Goal: Book appointment/travel/reservation

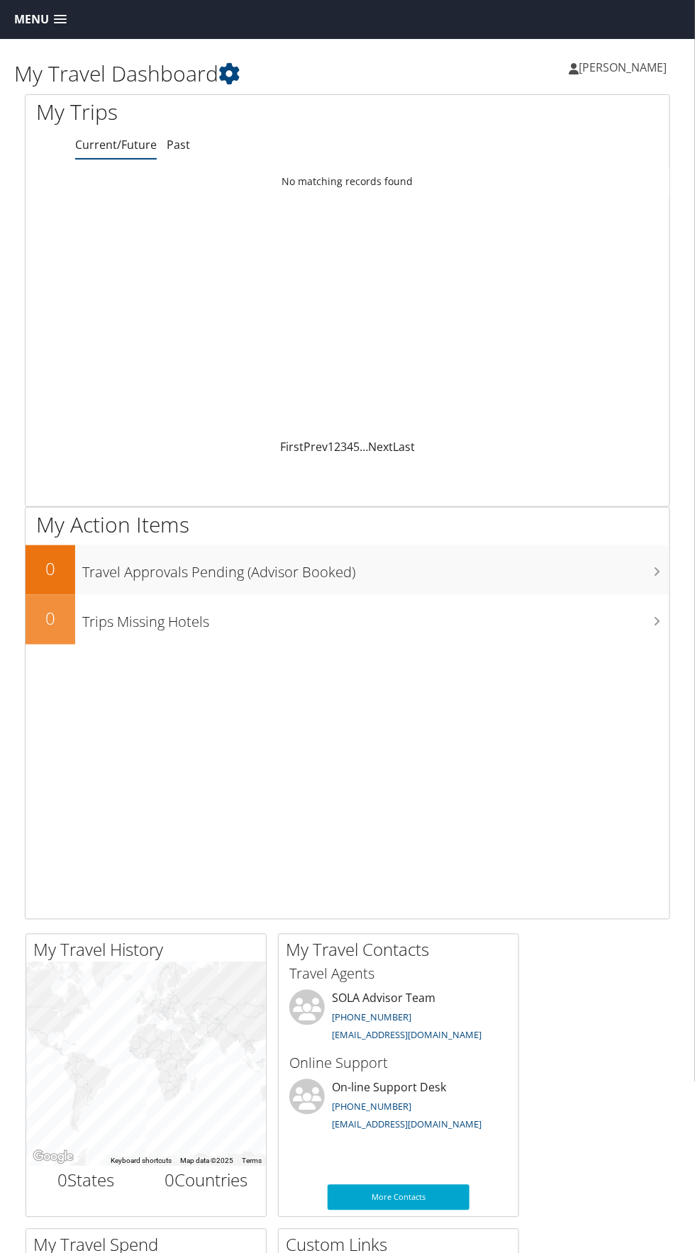
click at [29, 19] on span "Menu" at bounding box center [31, 19] width 35 height 13
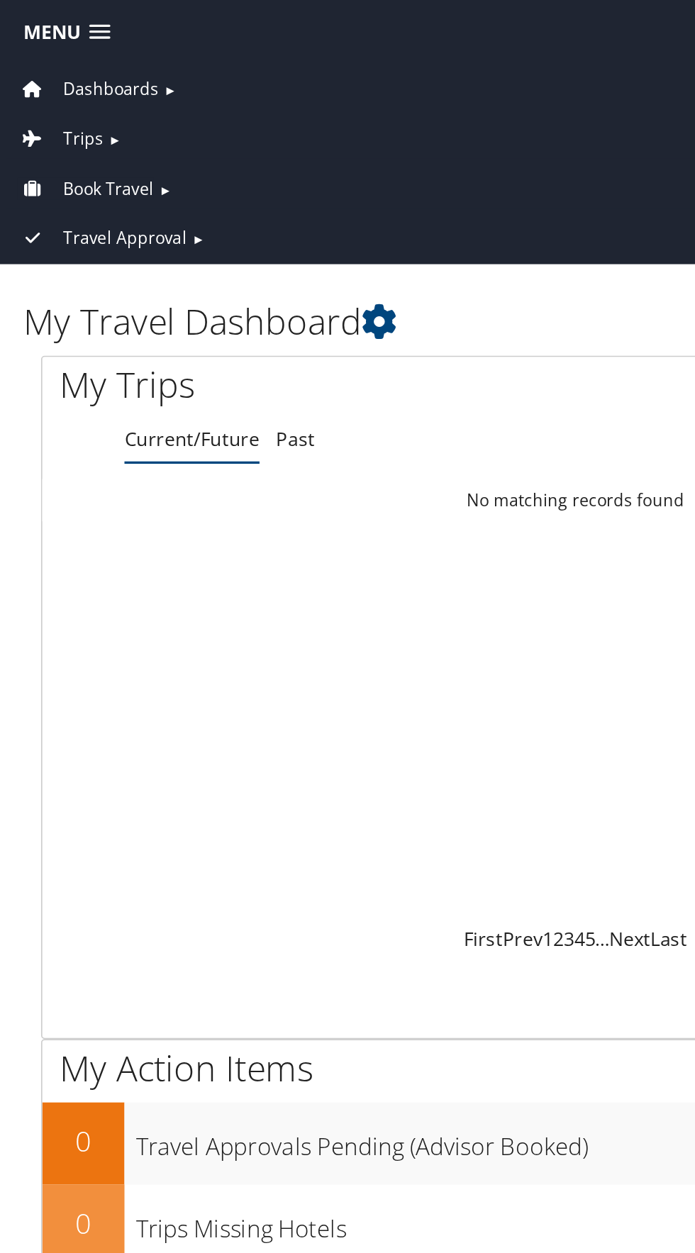
click at [60, 118] on span "Book Travel" at bounding box center [65, 114] width 55 height 16
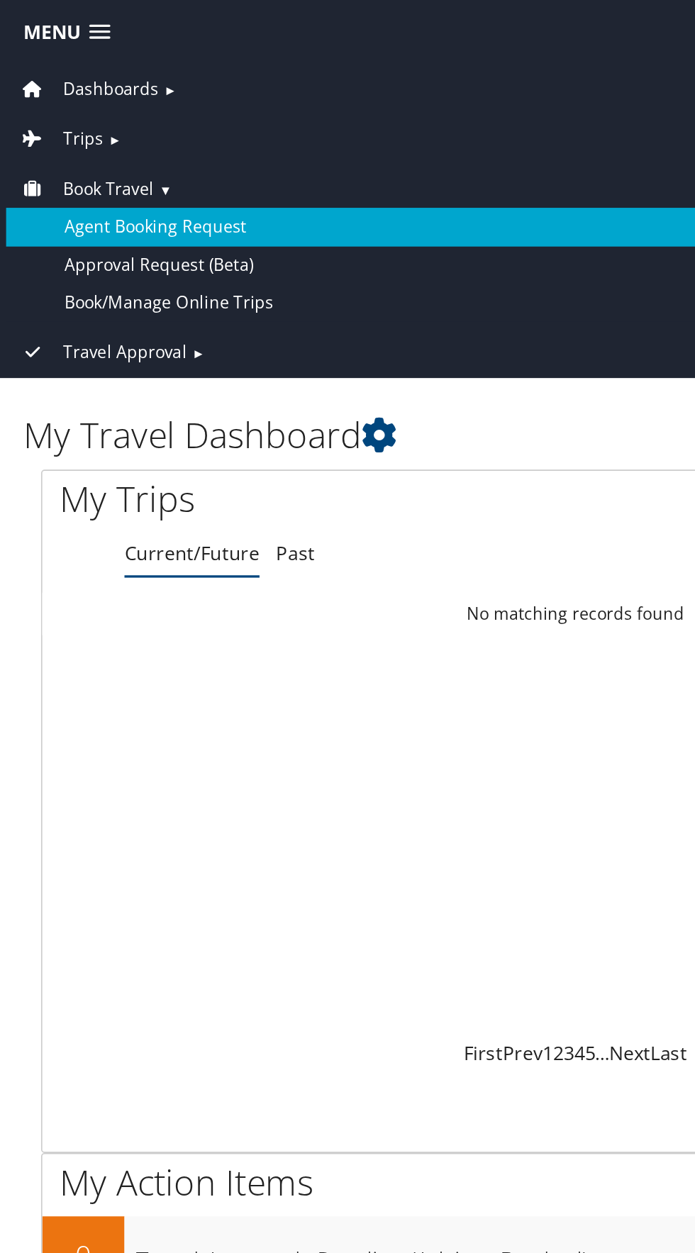
click at [57, 141] on link "Agent Booking Request" at bounding box center [348, 137] width 688 height 23
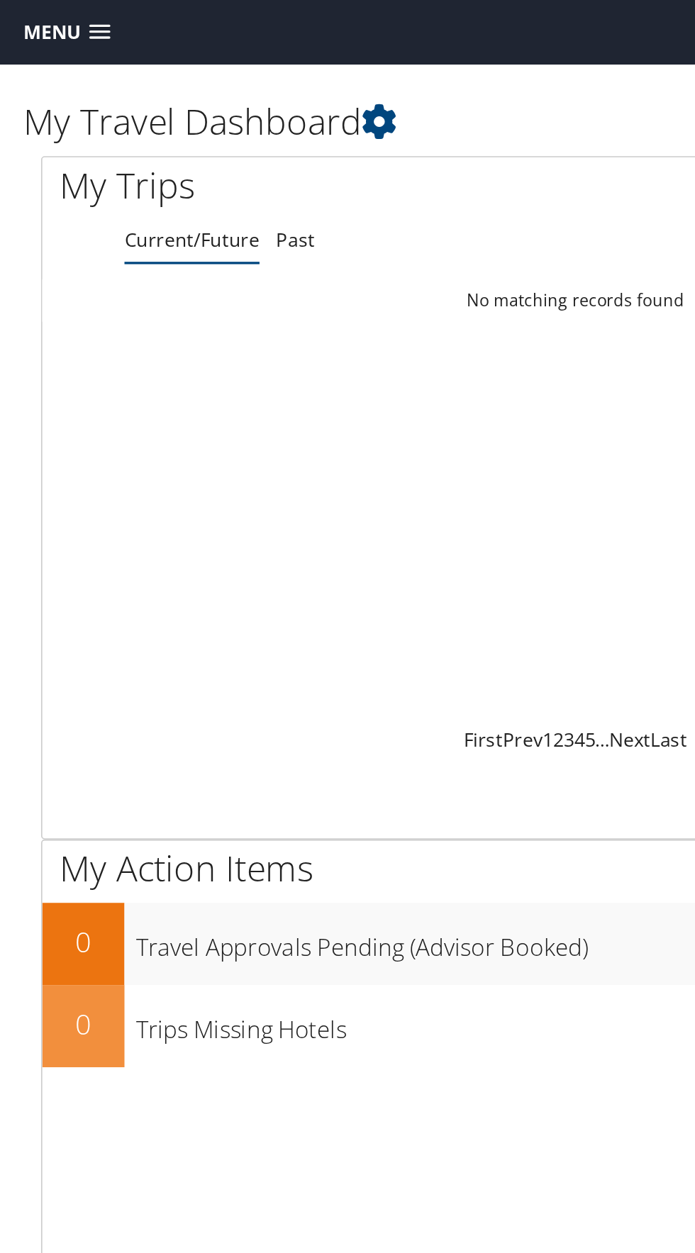
click at [59, 23] on span at bounding box center [60, 20] width 13 height 10
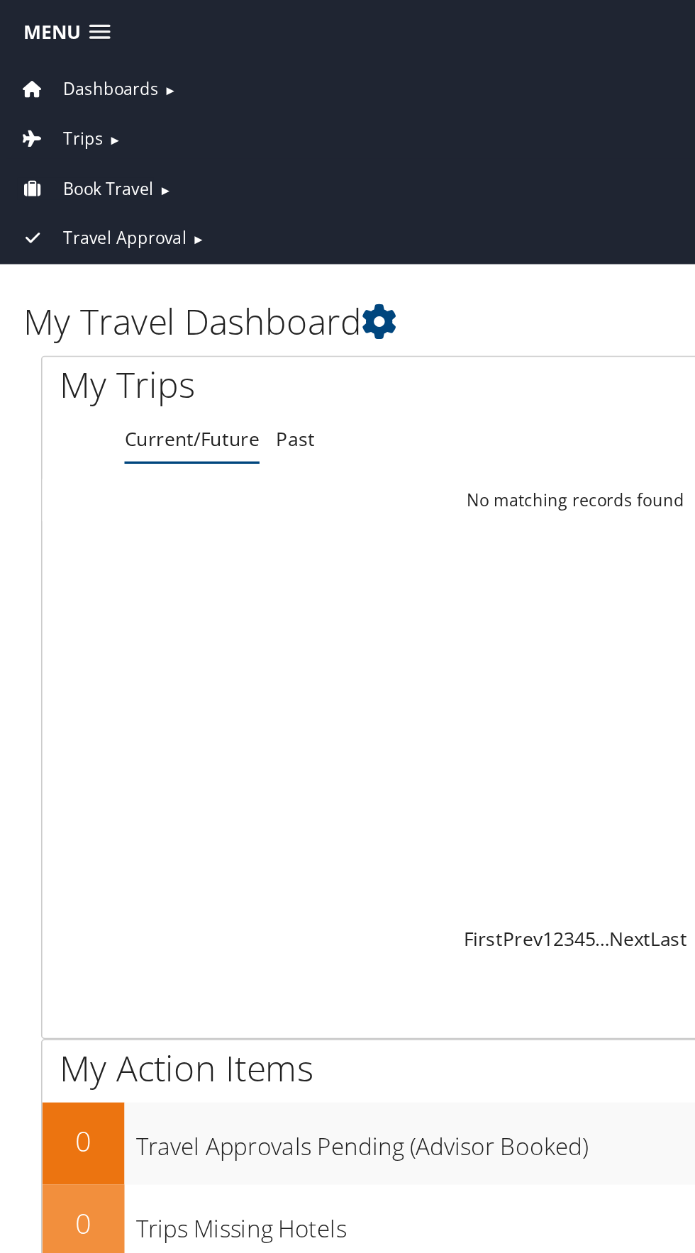
click at [40, 116] on span "Book Travel" at bounding box center [65, 114] width 55 height 16
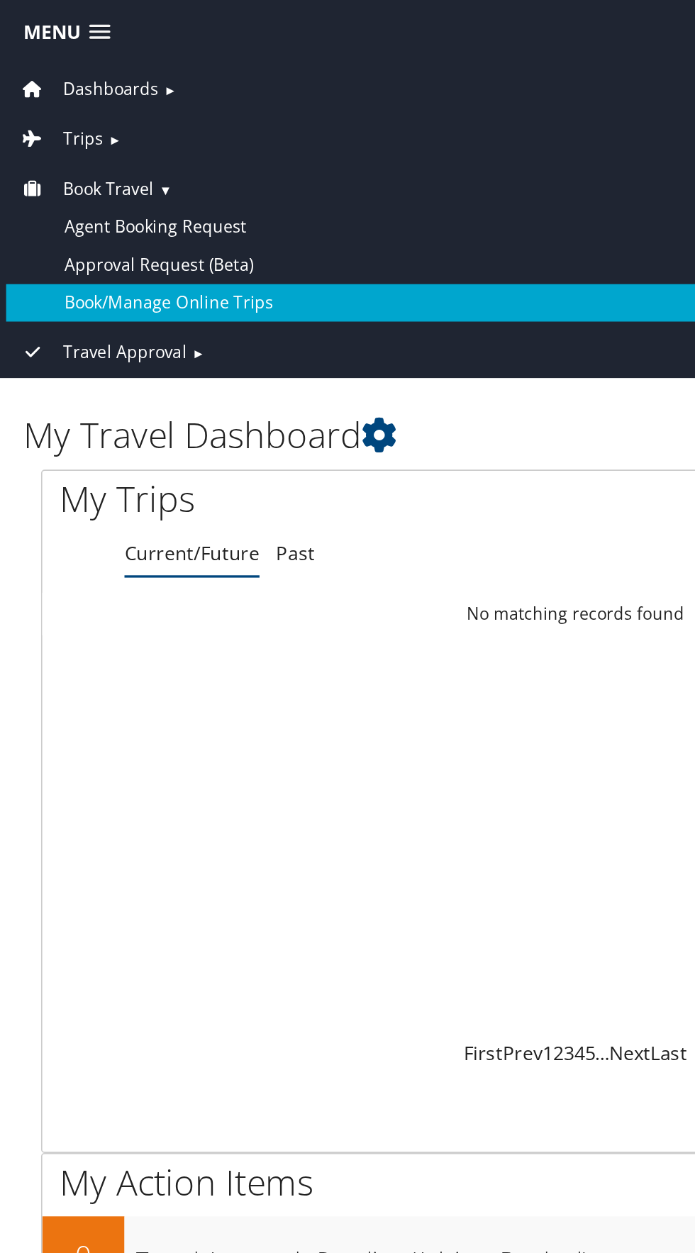
click at [69, 182] on link "Book/Manage Online Trips" at bounding box center [348, 183] width 688 height 23
